Goal: Task Accomplishment & Management: Use online tool/utility

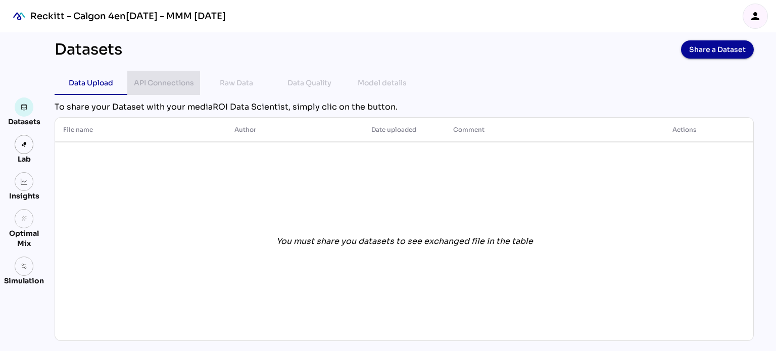
click at [170, 88] on div "API Connections" at bounding box center [164, 83] width 60 height 12
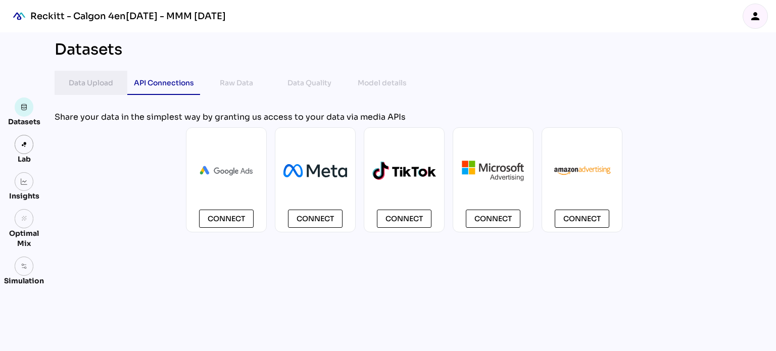
click at [121, 82] on div "Data Upload" at bounding box center [91, 83] width 73 height 24
